Goal: Information Seeking & Learning: Learn about a topic

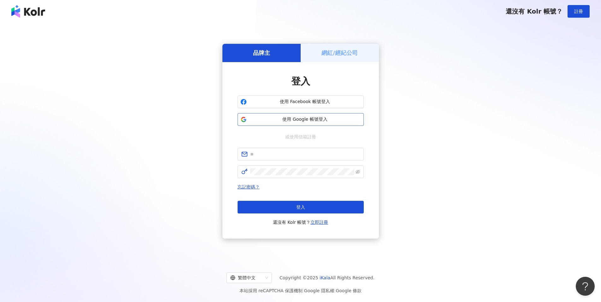
click at [299, 118] on span "使用 Google 帳號登入" at bounding box center [305, 119] width 112 height 6
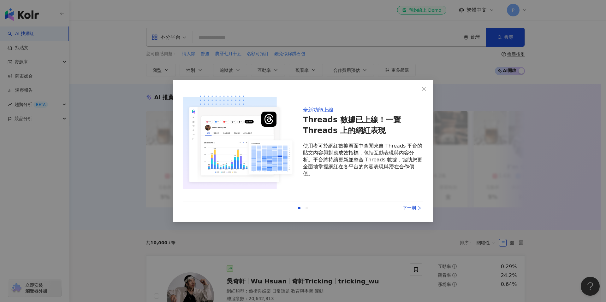
click at [408, 210] on div "下一則" at bounding box center [398, 208] width 47 height 7
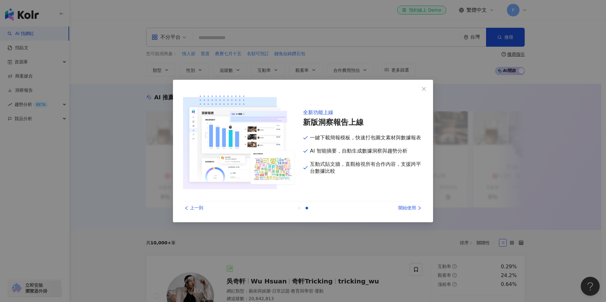
click at [408, 210] on div "開始使用" at bounding box center [398, 208] width 47 height 7
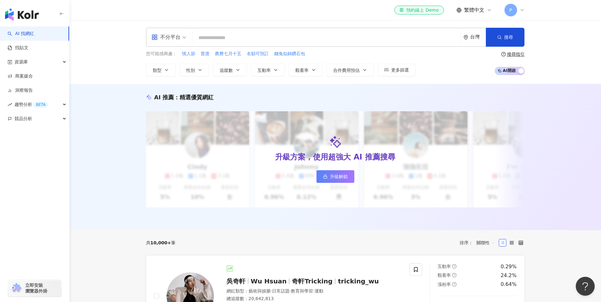
click at [343, 41] on input "search" at bounding box center [326, 38] width 263 height 12
click at [343, 40] on input "search" at bounding box center [326, 38] width 263 height 12
type input "***"
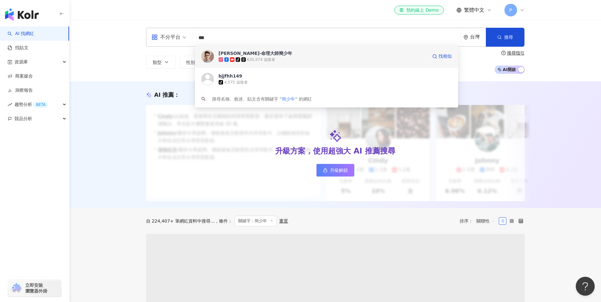
click at [321, 56] on span "桃桃喜-命理大師簡少年" at bounding box center [323, 53] width 209 height 6
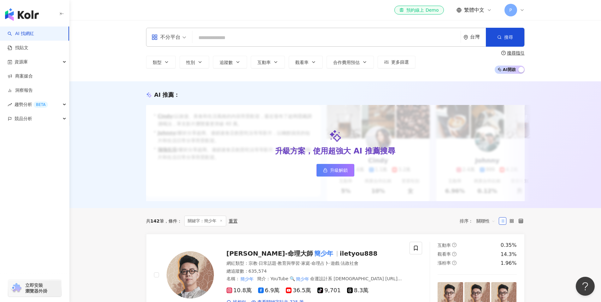
click at [336, 35] on input "search" at bounding box center [326, 38] width 263 height 12
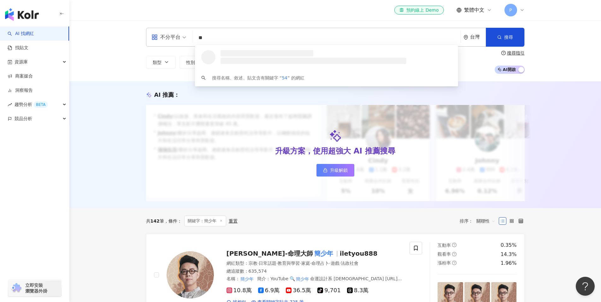
type input "*"
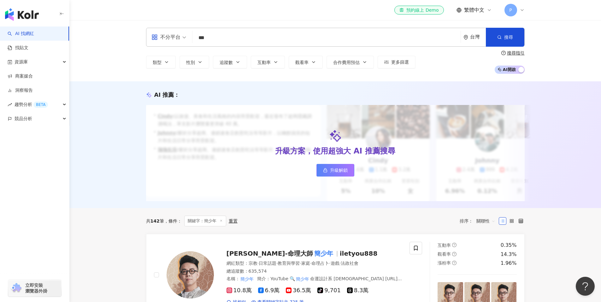
type input "**"
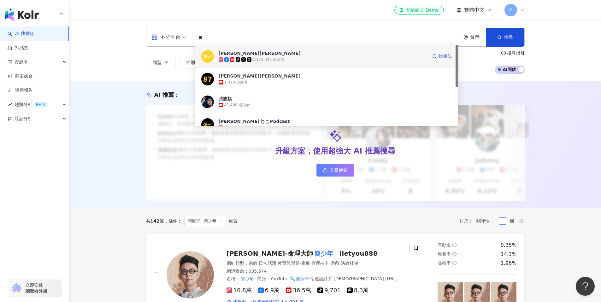
click at [285, 59] on div "tiktok-icon 2,175,345 追蹤者" at bounding box center [323, 59] width 209 height 6
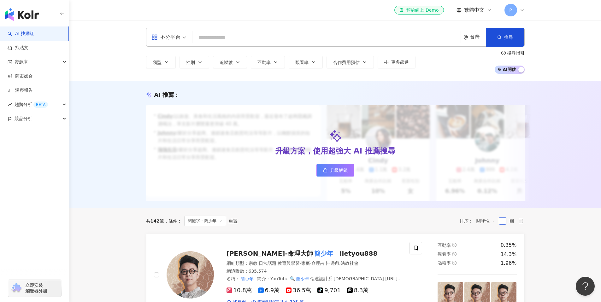
click at [244, 35] on input "search" at bounding box center [326, 38] width 263 height 12
click at [295, 257] on span "桃桃喜-命理大師 簡少年" at bounding box center [283, 254] width 113 height 8
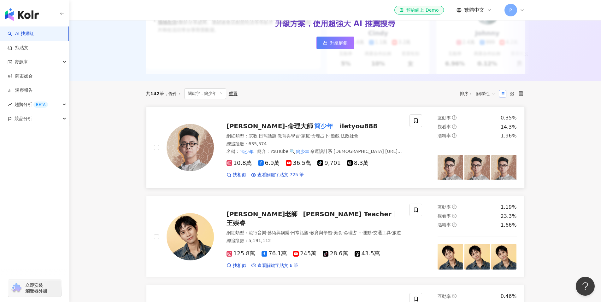
scroll to position [127, 0]
drag, startPoint x: 284, startPoint y: 142, endPoint x: 459, endPoint y: 0, distance: 225.5
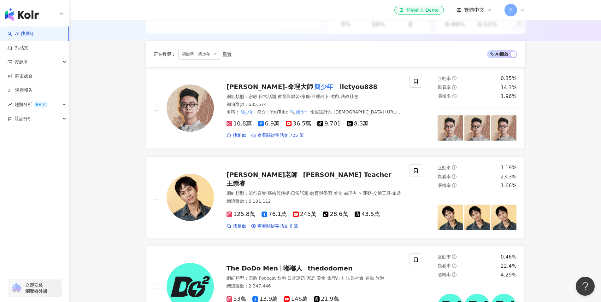
scroll to position [166, 0]
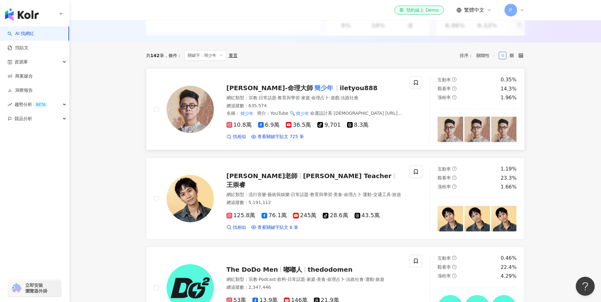
click at [254, 91] on span "桃桃喜-命理大師" at bounding box center [270, 88] width 86 height 8
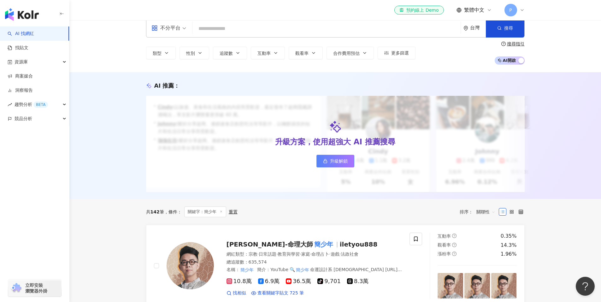
scroll to position [0, 0]
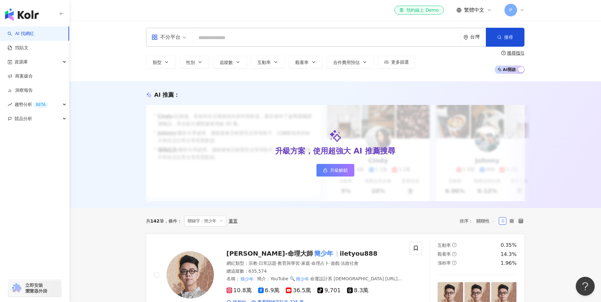
click at [256, 36] on input "search" at bounding box center [326, 38] width 263 height 12
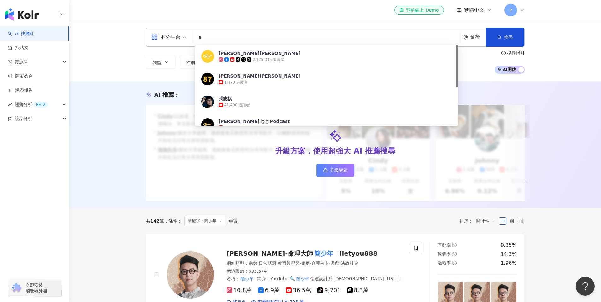
type input "*"
click at [268, 59] on div "2,175,345 追蹤者" at bounding box center [269, 59] width 32 height 5
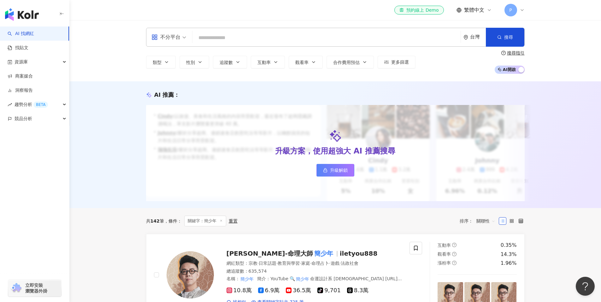
click at [276, 39] on input "search" at bounding box center [326, 38] width 263 height 12
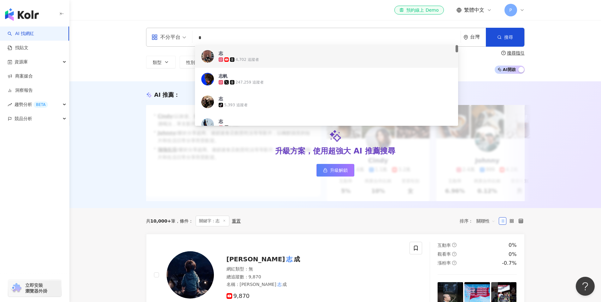
click at [258, 34] on input "*" at bounding box center [326, 38] width 263 height 12
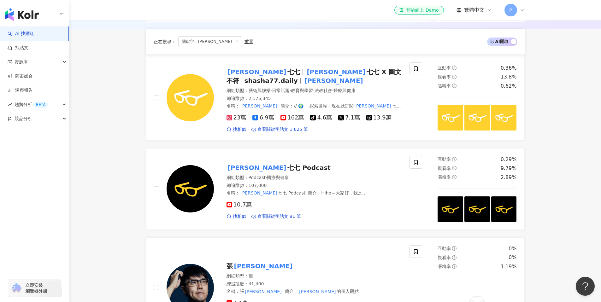
scroll to position [178, 0]
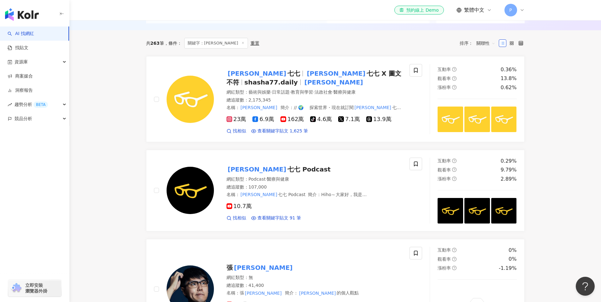
drag, startPoint x: 316, startPoint y: 76, endPoint x: 314, endPoint y: 1, distance: 75.4
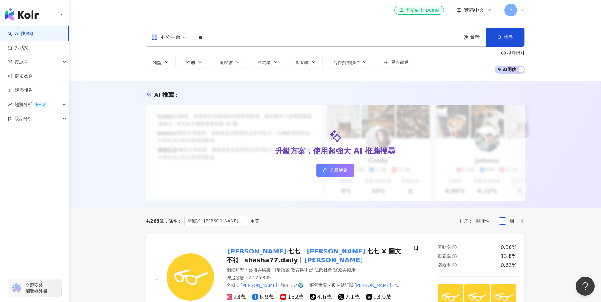
click at [238, 39] on input "**" at bounding box center [326, 38] width 263 height 12
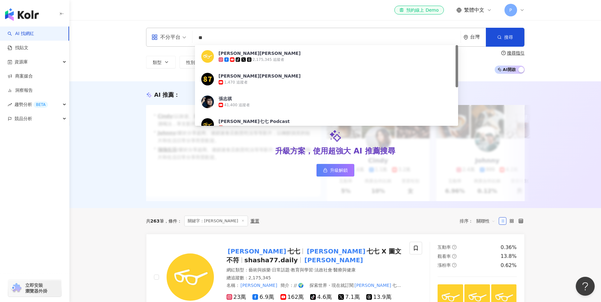
type input "*"
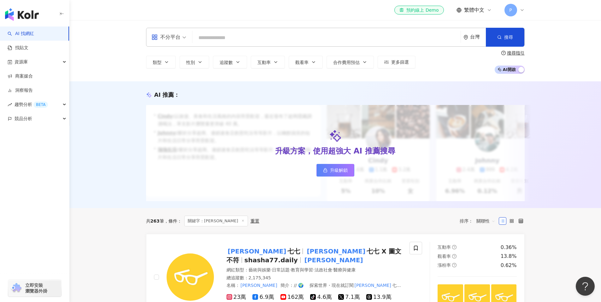
paste input "***"
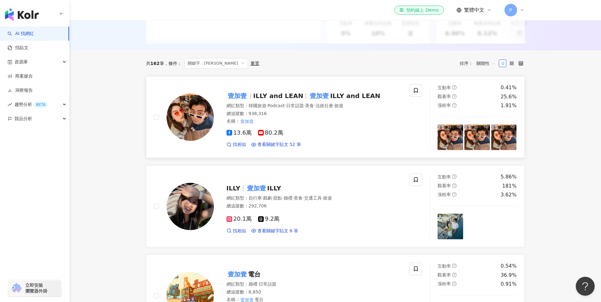
scroll to position [177, 0]
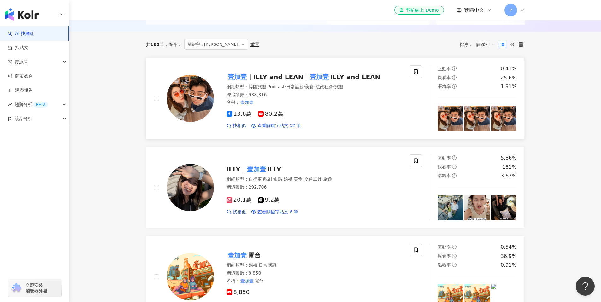
type input "***"
click at [324, 115] on div "13.6萬 80.2萬 找相似 查看關鍵字貼文 52 筆" at bounding box center [315, 117] width 176 height 23
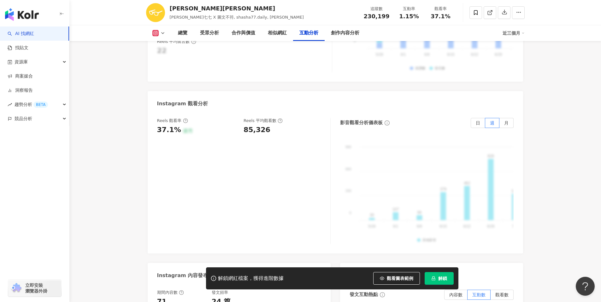
scroll to position [1384, 0]
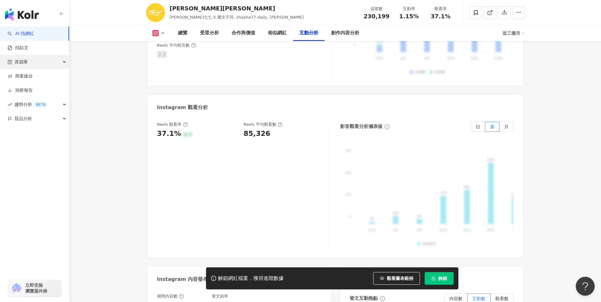
click at [45, 65] on div "資源庫" at bounding box center [34, 62] width 69 height 14
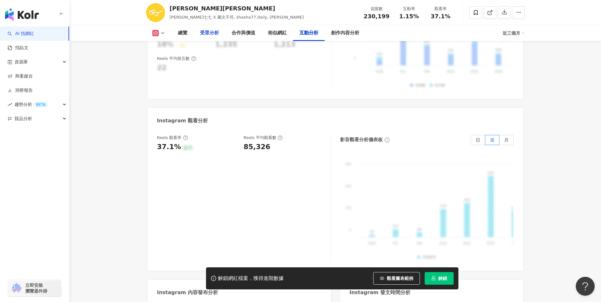
click at [208, 31] on div "受眾分析" at bounding box center [209, 33] width 19 height 8
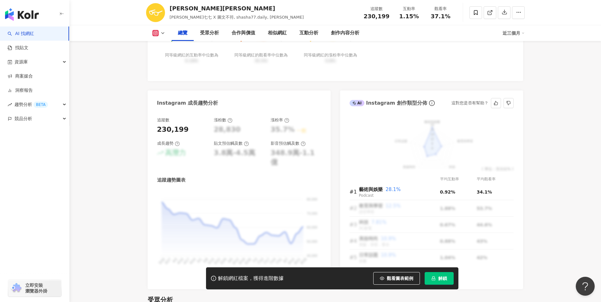
scroll to position [327, 0]
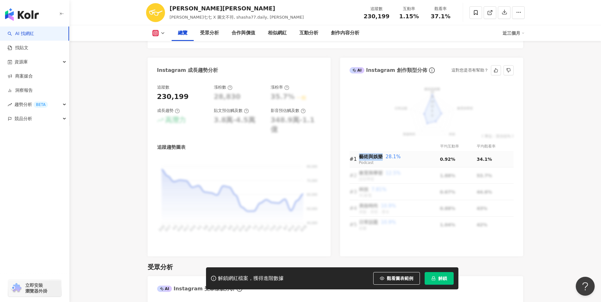
drag, startPoint x: 382, startPoint y: 156, endPoint x: 360, endPoint y: 157, distance: 21.8
click at [360, 157] on div "藝術與娛樂 28.1%" at bounding box center [399, 157] width 81 height 8
copy span "藝術與娛樂"
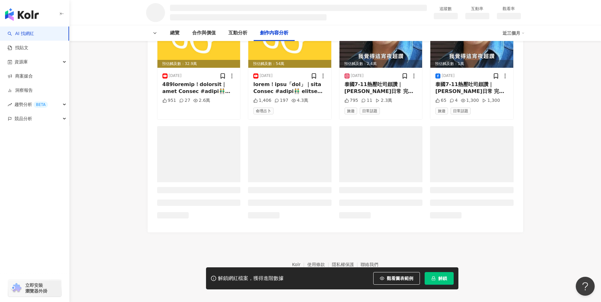
scroll to position [778, 0]
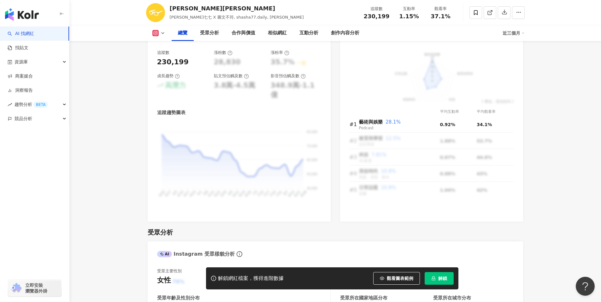
scroll to position [299, 0]
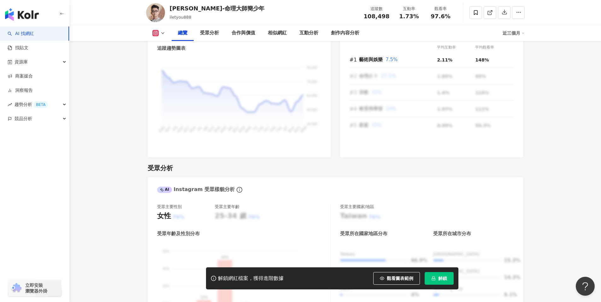
scroll to position [375, 0]
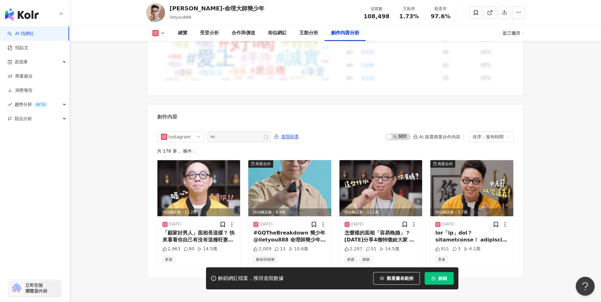
scroll to position [1920, 0]
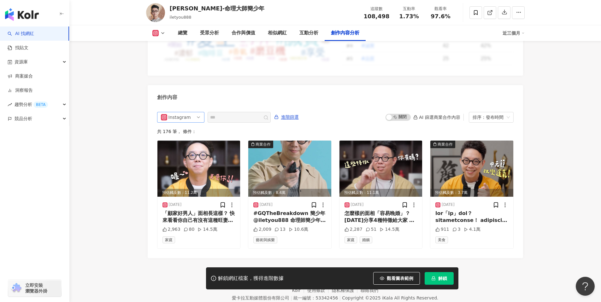
click at [181, 112] on div "Instagram" at bounding box center [178, 117] width 21 height 10
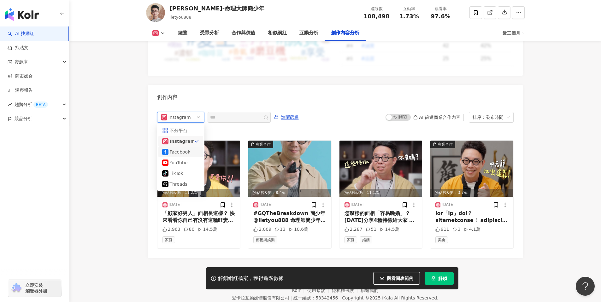
click at [177, 149] on div "Facebook" at bounding box center [180, 152] width 21 height 7
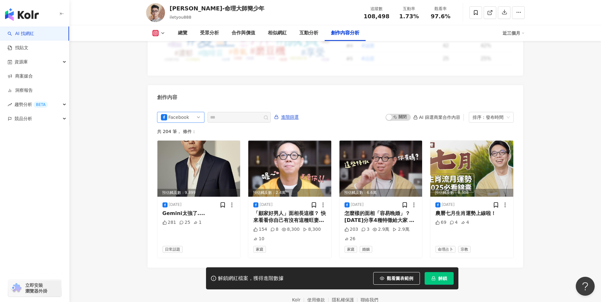
click at [184, 112] on div "Facebook" at bounding box center [178, 117] width 21 height 10
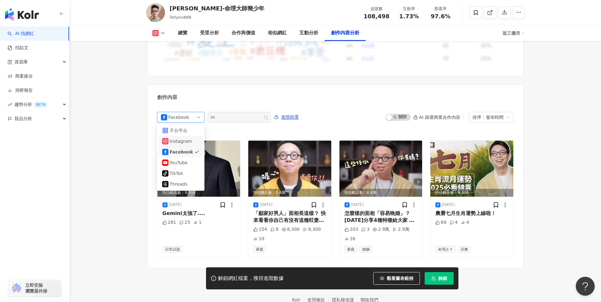
click at [181, 138] on div "Instagram" at bounding box center [180, 141] width 21 height 7
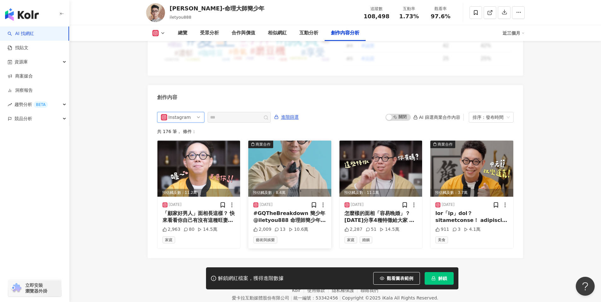
click at [305, 210] on div "#GQTheBreakdown 簡少年 @iletyou888 命理師簡少年 @iletyou888 解析影視作品中的玄學片段！打麻將穿紅內褲手氣比較好？面相…" at bounding box center [289, 217] width 73 height 14
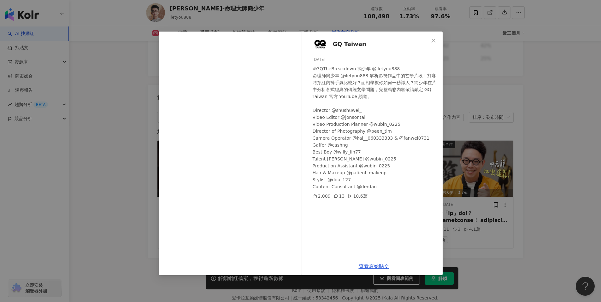
click at [489, 61] on div "GQ Taiwan 2025/8/24 #GQTheBreakdown 簡少年 @iletyou888 命理師簡少年 @iletyou888 解析影視作品中的…" at bounding box center [300, 151] width 601 height 302
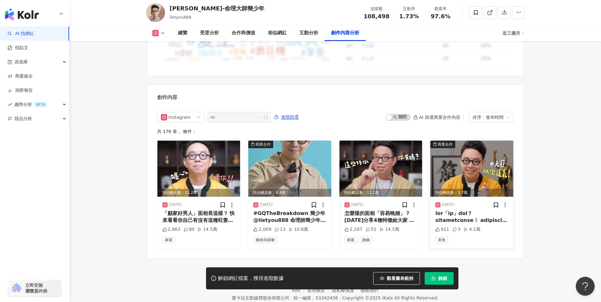
click at [474, 210] on div at bounding box center [471, 217] width 73 height 14
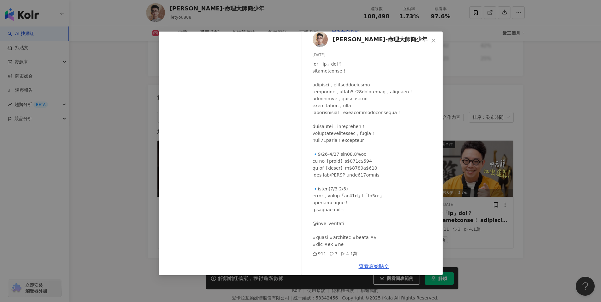
scroll to position [19, 0]
click at [536, 95] on div "桃桃喜-命理大師簡少年 2025/8/21 911 3 4.1萬 查看原始貼文" at bounding box center [300, 151] width 601 height 302
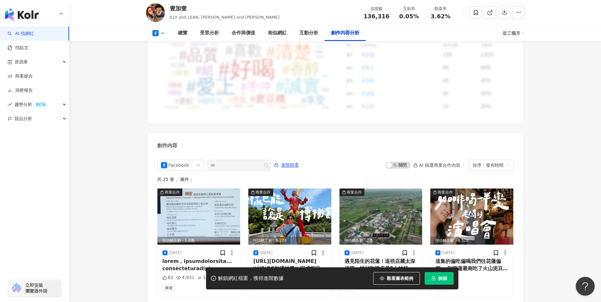
scroll to position [1662, 0]
